Goal: Task Accomplishment & Management: Manage account settings

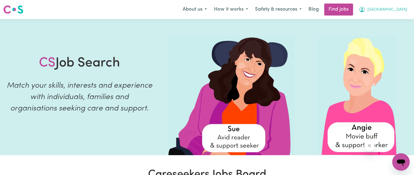
click at [396, 9] on span "[GEOGRAPHIC_DATA]" at bounding box center [388, 10] width 40 height 6
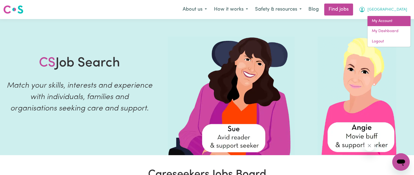
click at [381, 22] on link "My Account" at bounding box center [389, 21] width 43 height 10
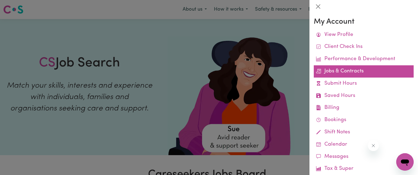
click at [347, 70] on link "Jobs & Contracts" at bounding box center [364, 71] width 100 height 12
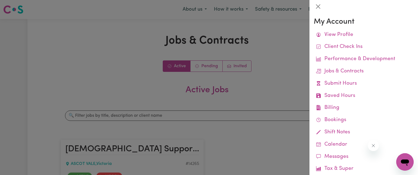
click at [270, 67] on div at bounding box center [209, 87] width 418 height 175
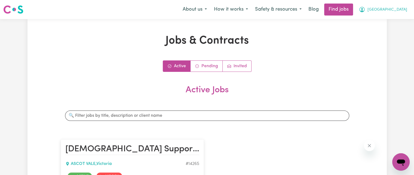
click at [401, 13] on button "[GEOGRAPHIC_DATA]" at bounding box center [384, 9] width 56 height 11
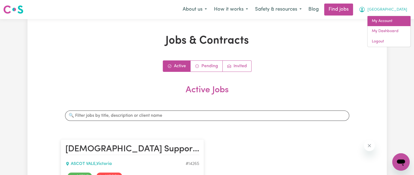
click at [381, 23] on link "My Account" at bounding box center [389, 21] width 43 height 10
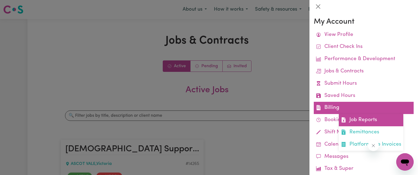
click at [348, 120] on link "Job Reports" at bounding box center [371, 120] width 65 height 12
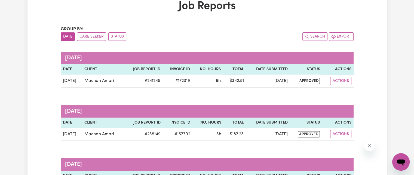
scroll to position [31, 0]
